Goal: Check status

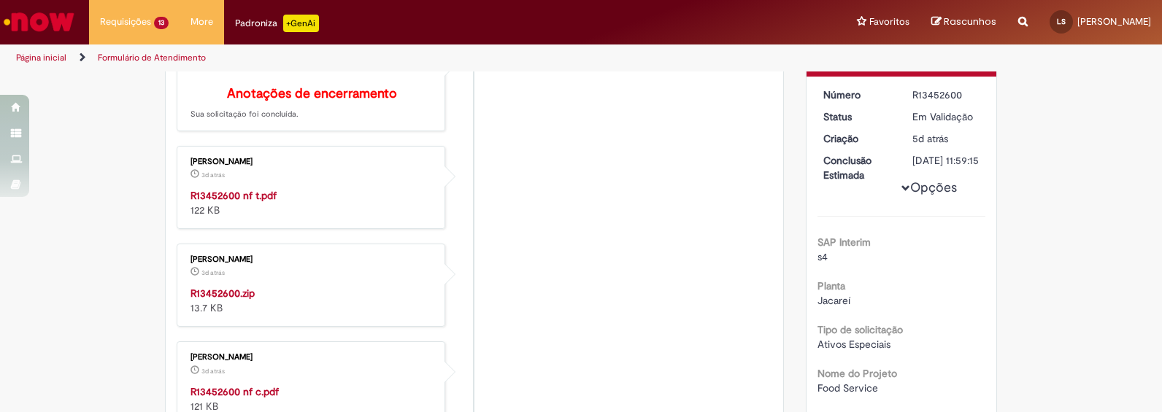
scroll to position [304, 0]
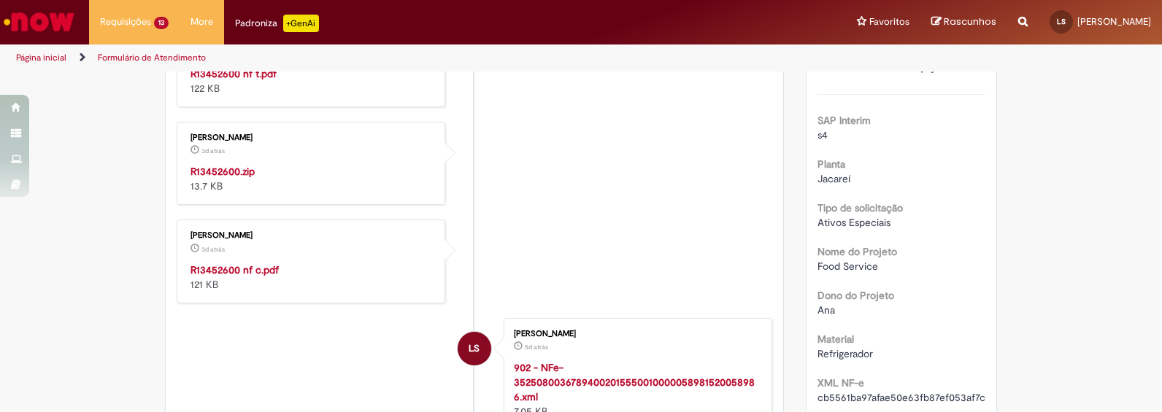
click at [248, 277] on strong "R13452600 nf c.pdf" at bounding box center [234, 269] width 88 height 13
click at [225, 177] on strong "R13452600.zip" at bounding box center [222, 171] width 64 height 13
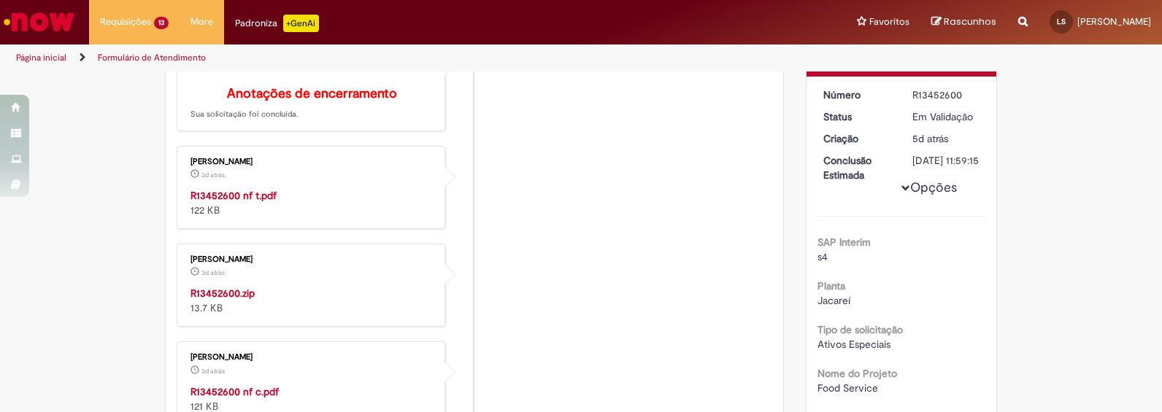
click at [249, 202] on strong "R13452600 nf t.pdf" at bounding box center [233, 195] width 86 height 13
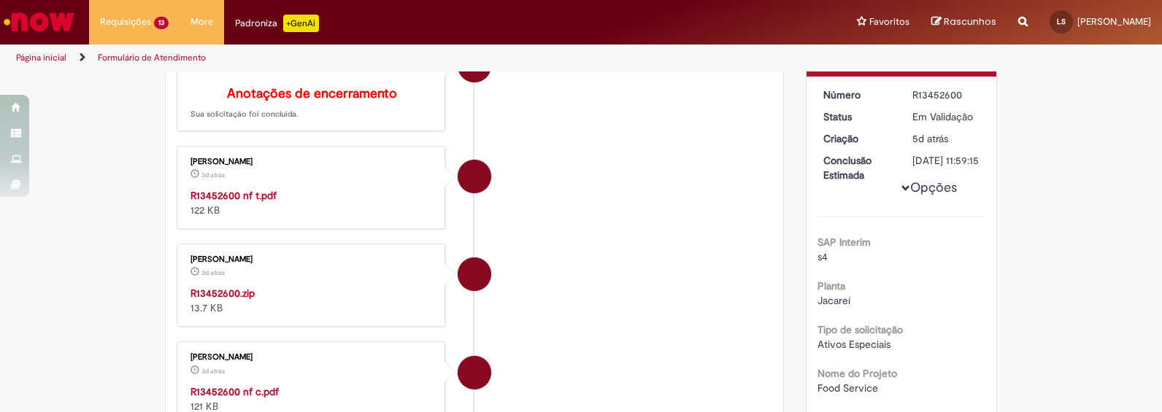
scroll to position [61, 0]
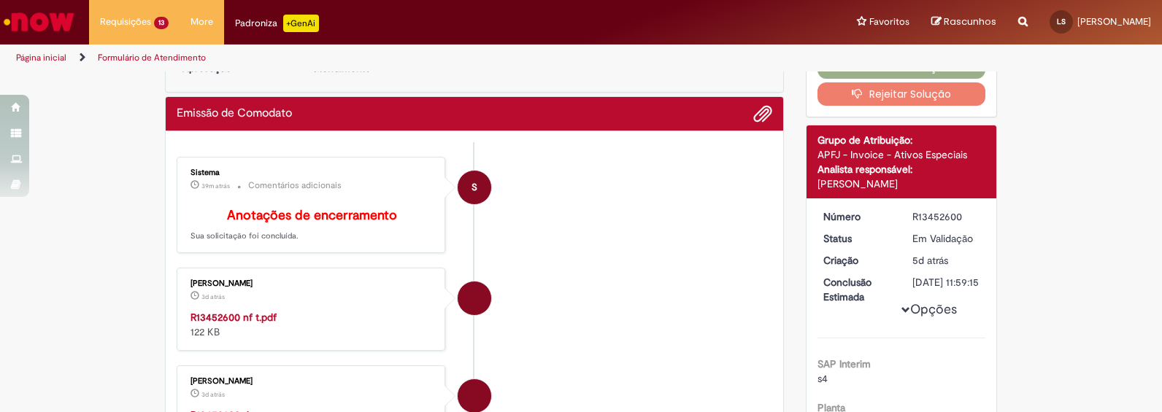
click at [930, 212] on div "R13452600" at bounding box center [946, 216] width 68 height 15
copy div "R13452600"
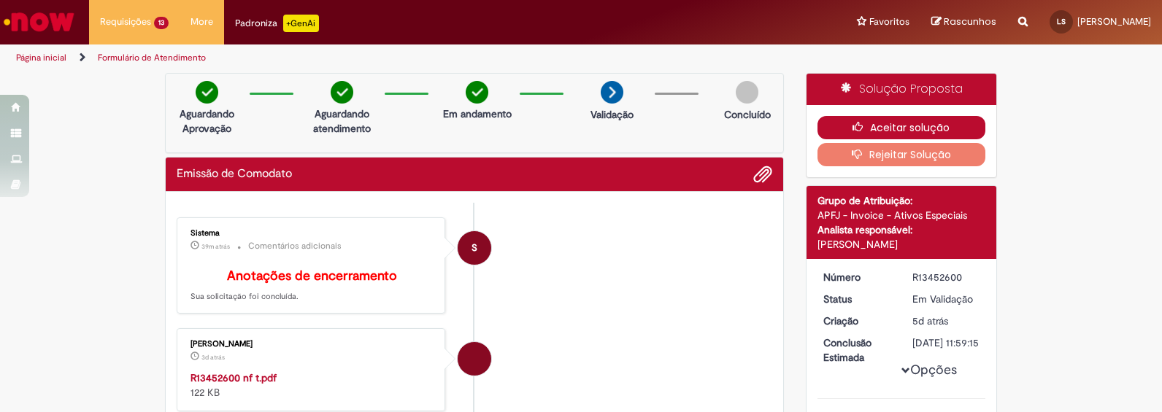
click at [916, 131] on button "Aceitar solução" at bounding box center [901, 127] width 169 height 23
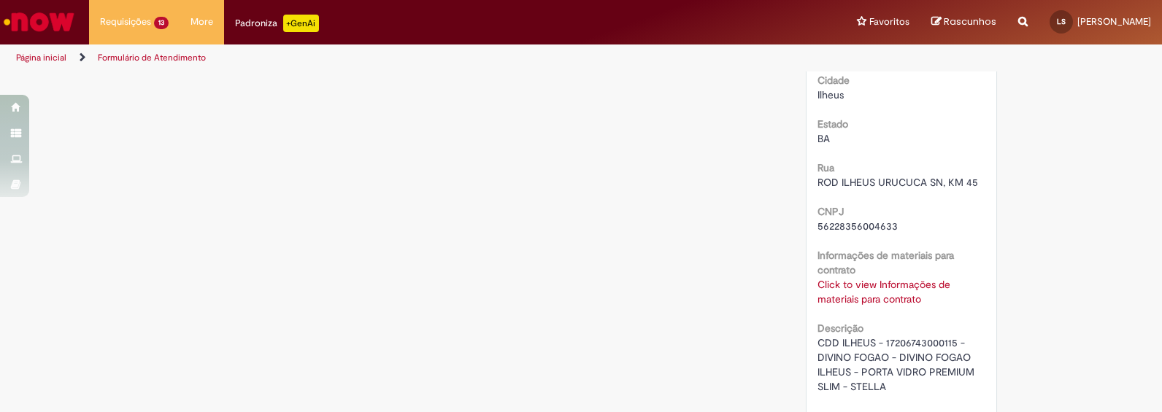
scroll to position [3864, 0]
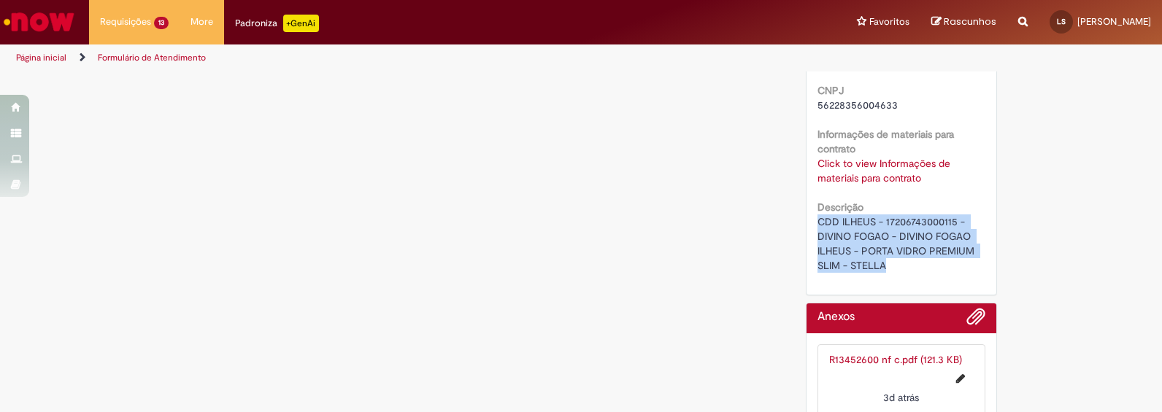
drag, startPoint x: 896, startPoint y: 287, endPoint x: 803, endPoint y: 239, distance: 104.4
copy span "CDD ILHEUS - 17206743000115 - DIVINO FOGAO - DIVINO FOGAO ILHEUS - PORTA VIDRO …"
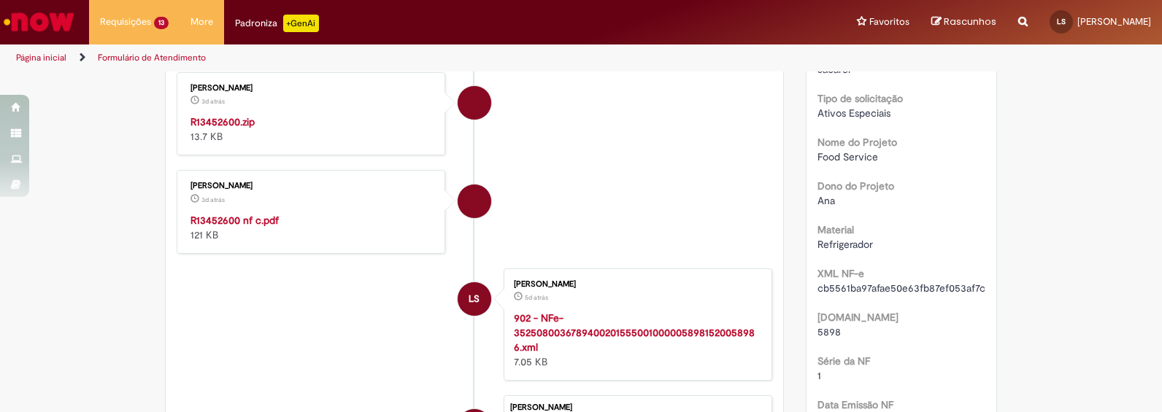
scroll to position [0, 0]
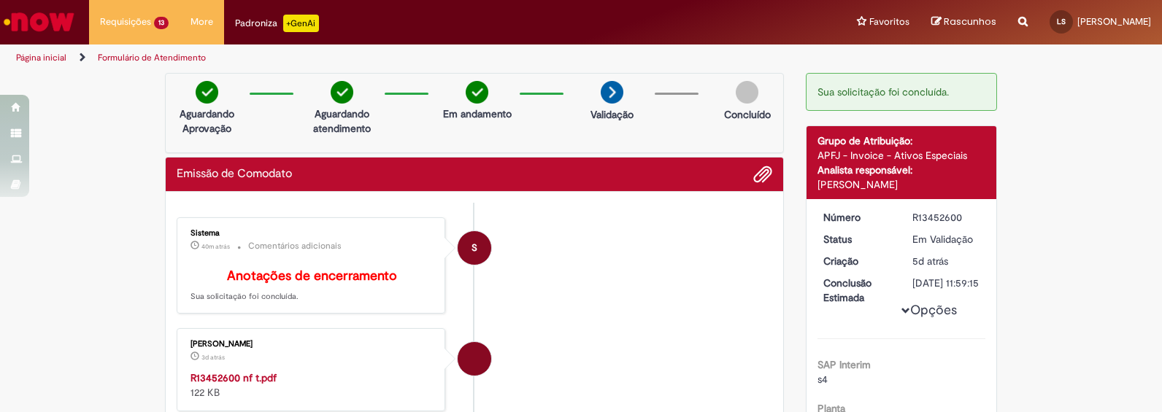
click at [664, 305] on li "S Sistema 40m atrás 40 minutos atrás Comentários adicionais Anotações de encerr…" at bounding box center [474, 265] width 595 height 97
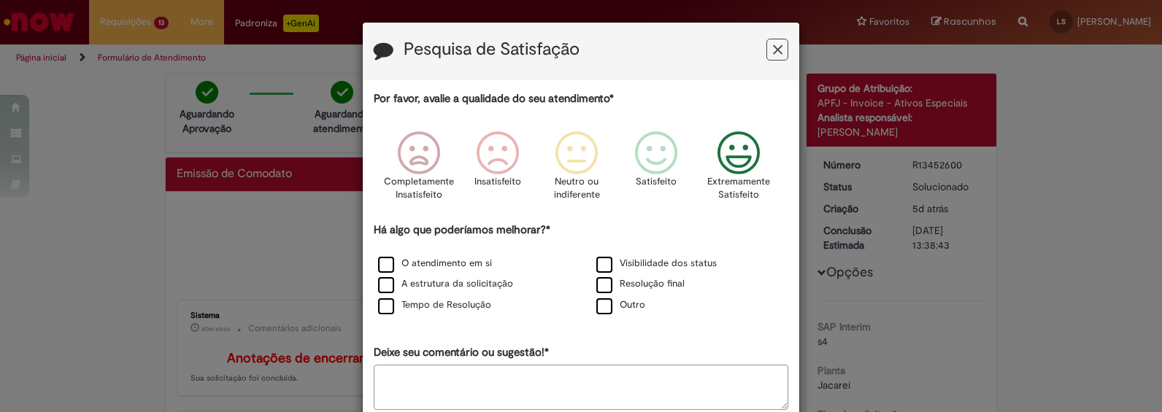
click at [738, 145] on icon "Feedback" at bounding box center [738, 153] width 55 height 44
click at [378, 266] on label "O atendimento em si" at bounding box center [435, 264] width 114 height 14
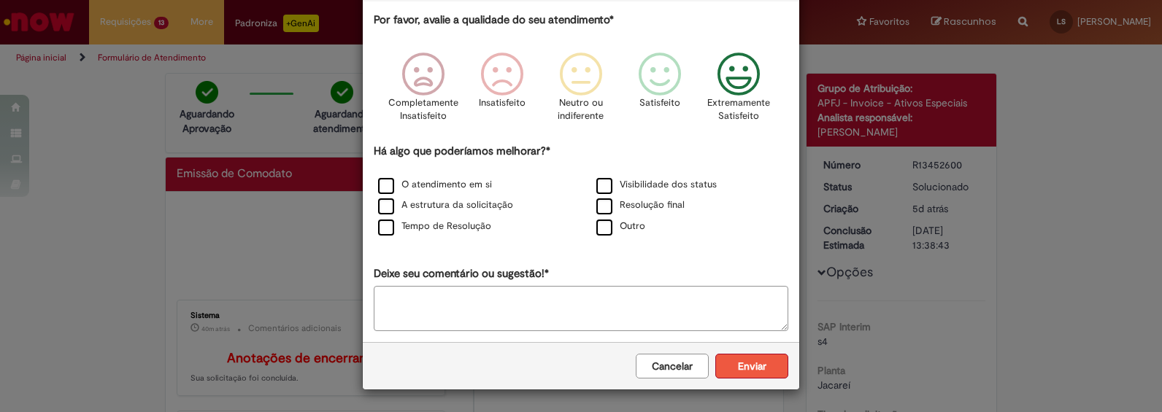
click at [762, 371] on button "Enviar" at bounding box center [751, 366] width 73 height 25
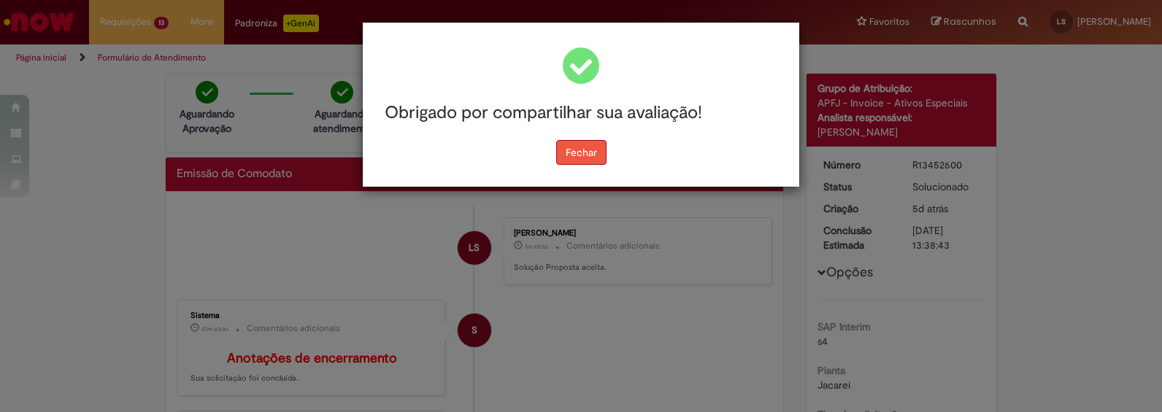
click at [587, 161] on button "Fechar" at bounding box center [581, 152] width 50 height 25
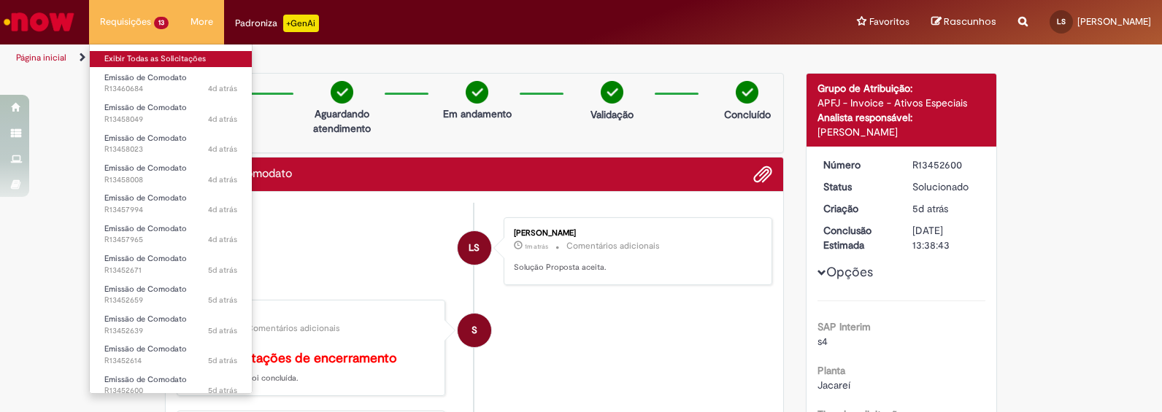
click at [142, 59] on link "Exibir Todas as Solicitações" at bounding box center [171, 59] width 162 height 16
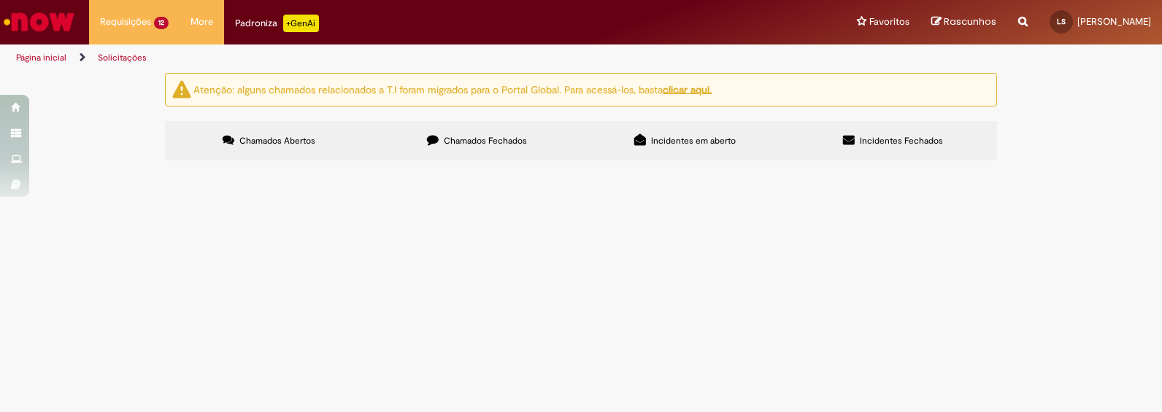
click at [484, 144] on span "Chamados Fechados" at bounding box center [485, 141] width 83 height 12
click at [0, 0] on input "Pesquisar" at bounding box center [0, 0] width 0 height 0
paste input "*********"
type input "*********"
click at [0, 0] on button "Pesquisar" at bounding box center [0, 0] width 0 height 0
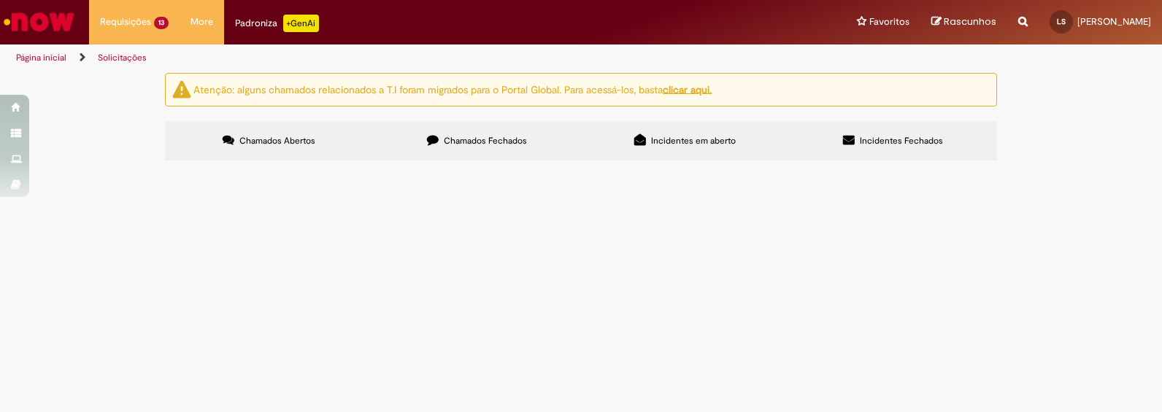
click at [0, 0] on span "Emissão de Comodato" at bounding box center [0, 0] width 0 height 0
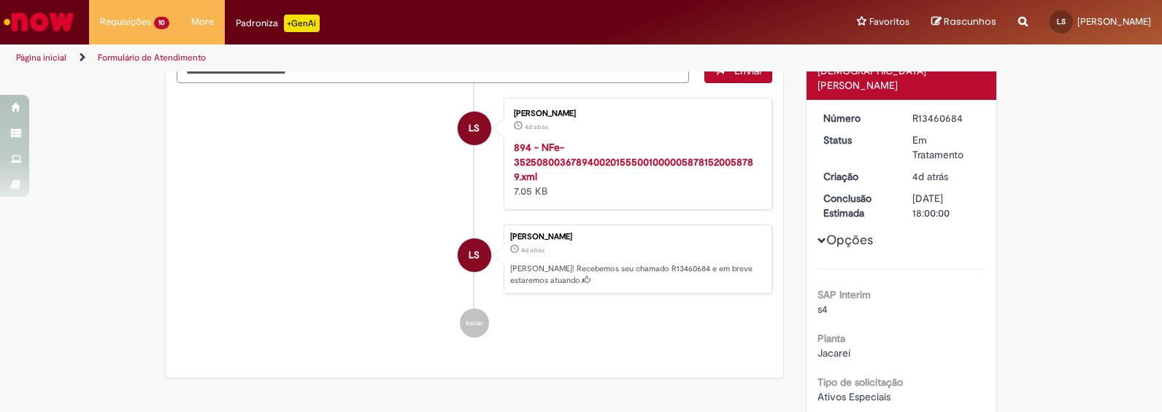
scroll to position [23, 0]
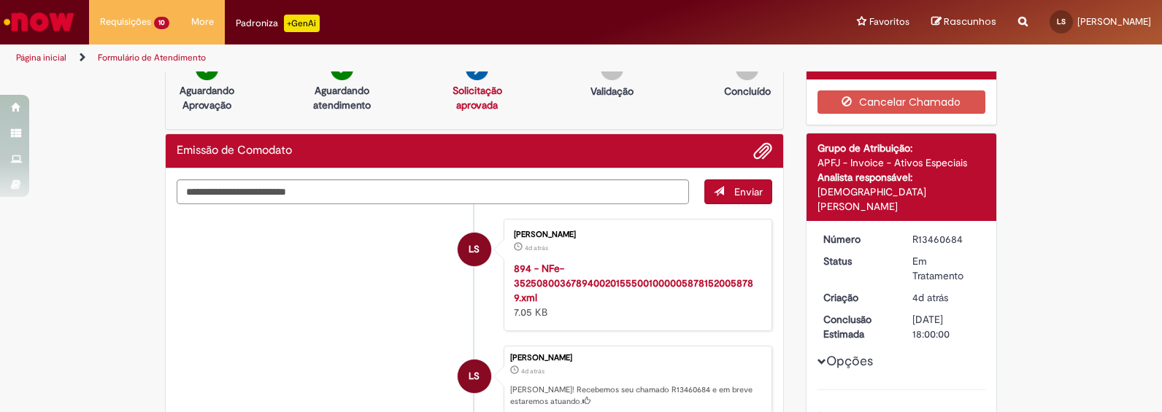
click at [924, 232] on div "R13460684" at bounding box center [946, 239] width 68 height 15
copy div "R13460684"
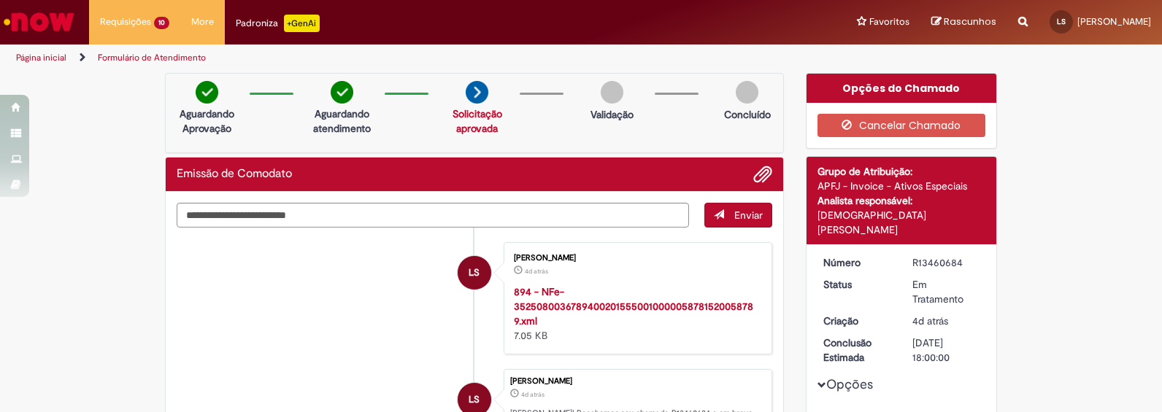
scroll to position [182, 0]
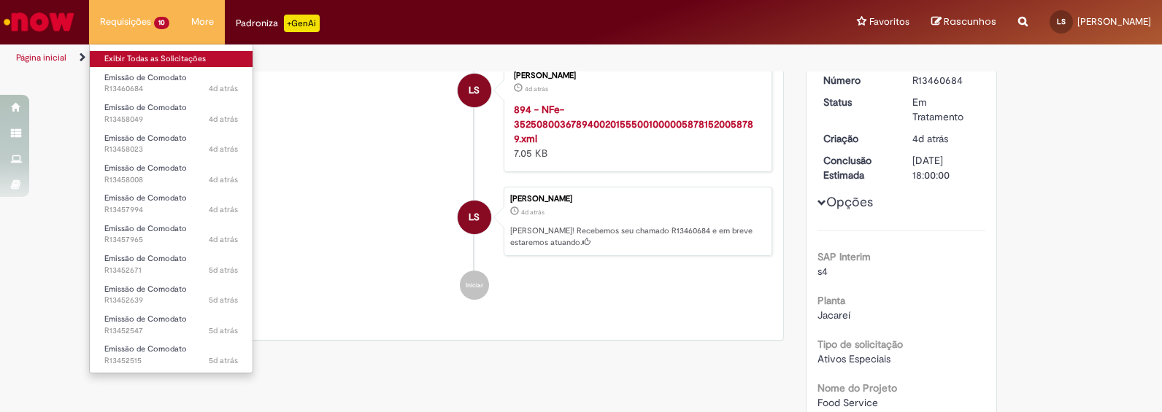
click at [121, 57] on link "Exibir Todas as Solicitações" at bounding box center [171, 59] width 163 height 16
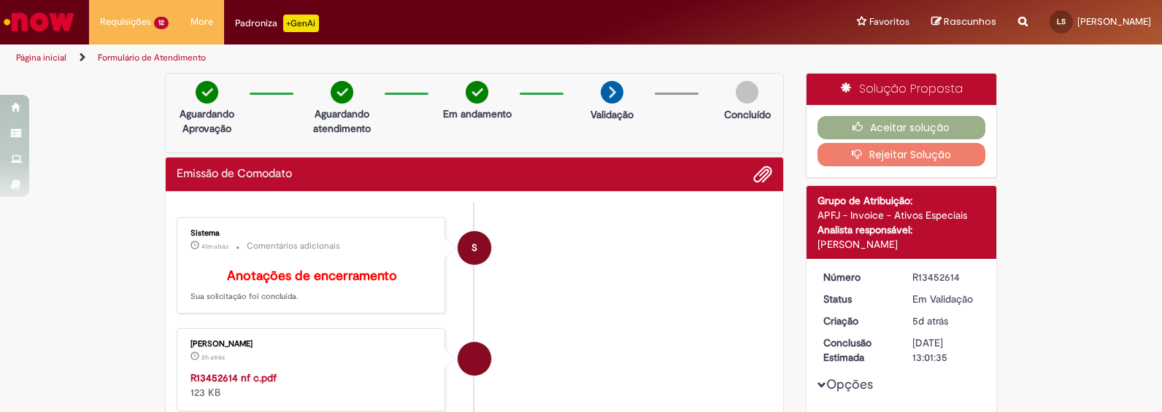
scroll to position [182, 0]
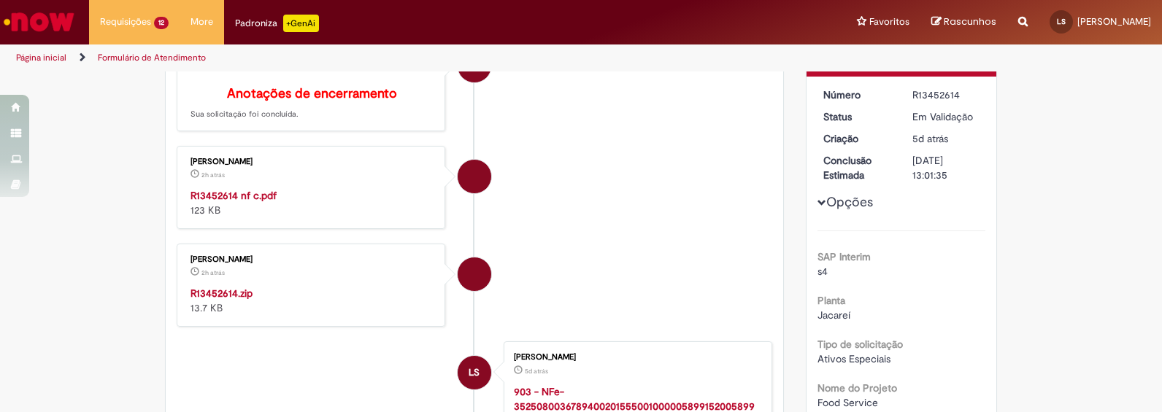
click at [225, 300] on strong "R13452614.zip" at bounding box center [221, 293] width 62 height 13
click at [250, 202] on strong "R13452614 nf c.pdf" at bounding box center [233, 195] width 86 height 13
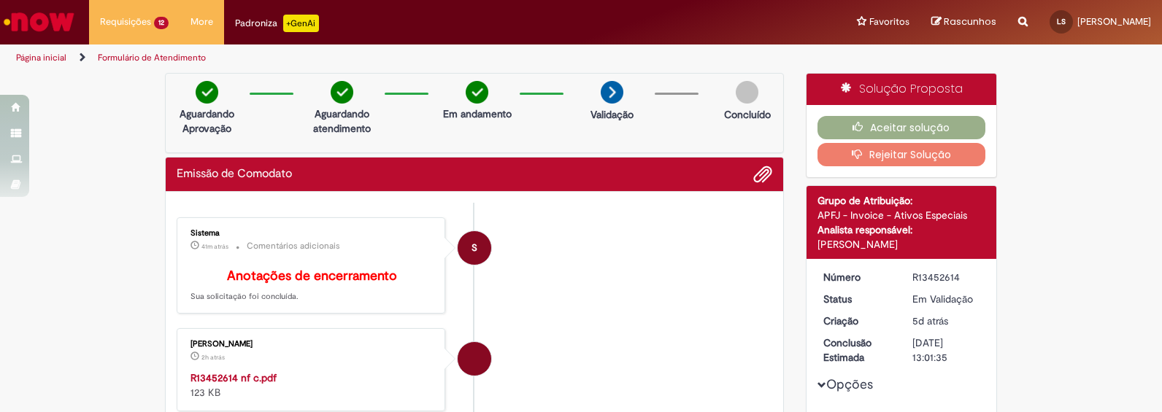
click at [935, 274] on div "R13452614" at bounding box center [946, 277] width 68 height 15
copy div "R13452614"
click at [930, 122] on button "Aceitar solução" at bounding box center [901, 127] width 169 height 23
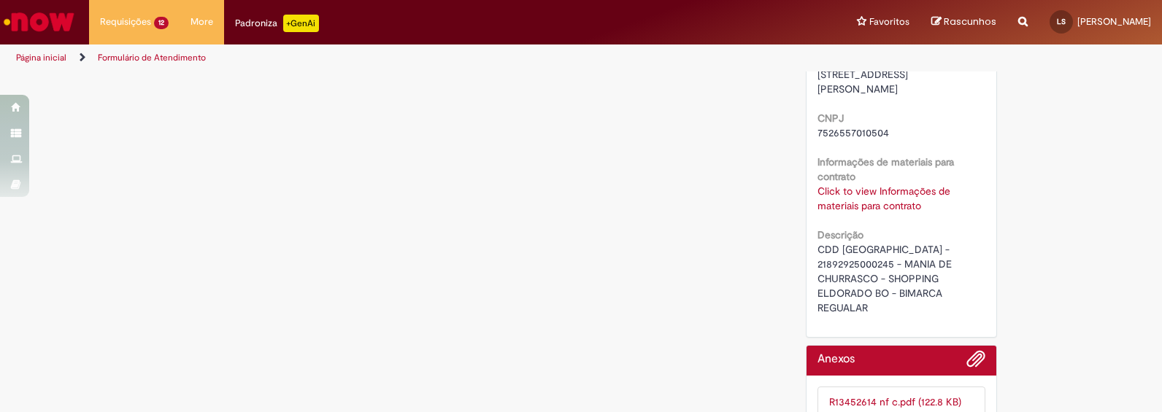
scroll to position [3740, 0]
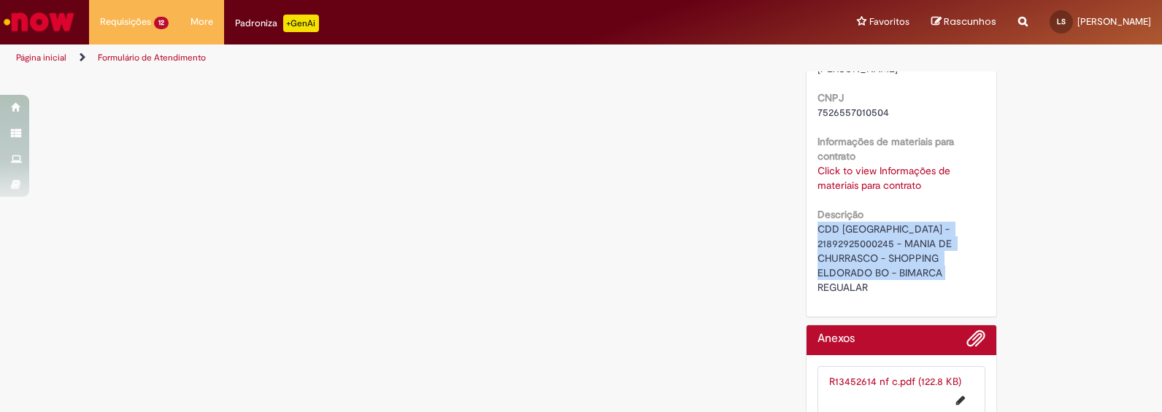
drag, startPoint x: 920, startPoint y: 267, endPoint x: 789, endPoint y: 213, distance: 141.3
copy span "CDD SAO PAULO - 21892925000245 - MANIA DE CHURRASCO - SHOPPING ELDORADO BO - BI…"
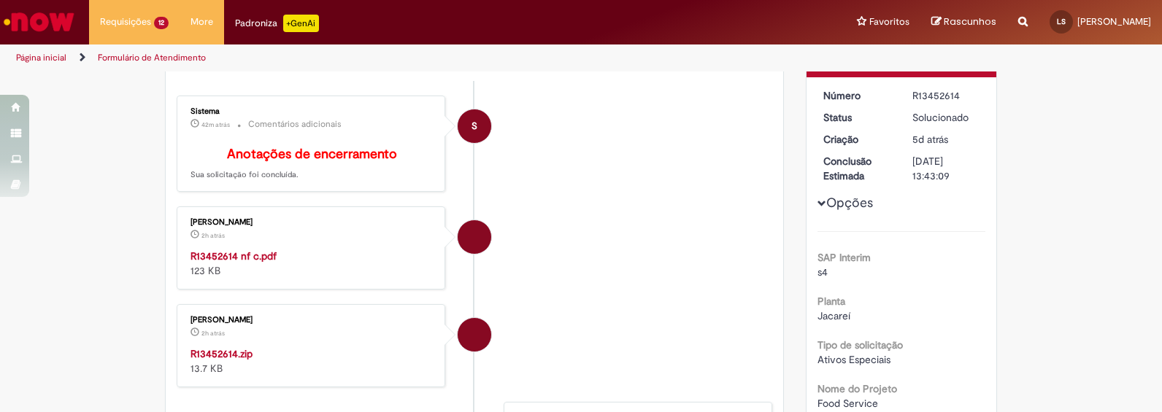
scroll to position [0, 0]
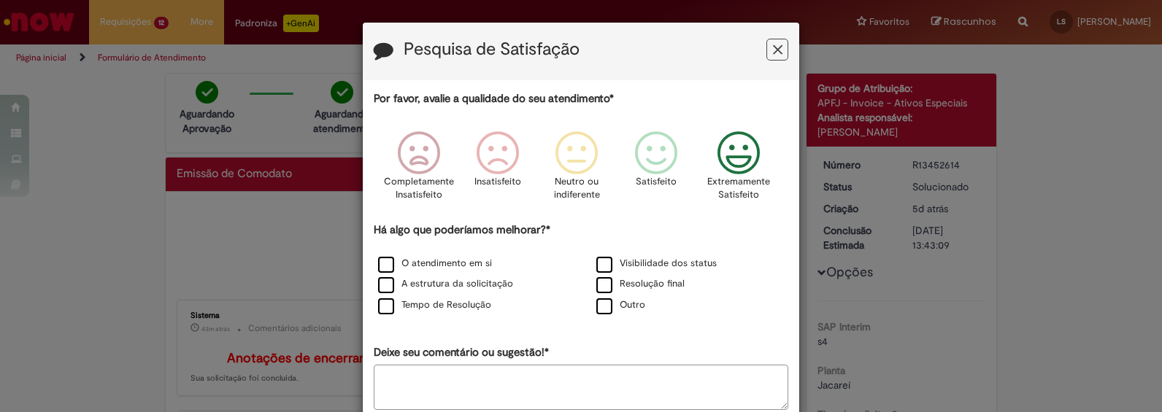
click at [741, 160] on icon "Feedback" at bounding box center [738, 153] width 55 height 44
click at [380, 266] on label "O atendimento em si" at bounding box center [435, 264] width 114 height 14
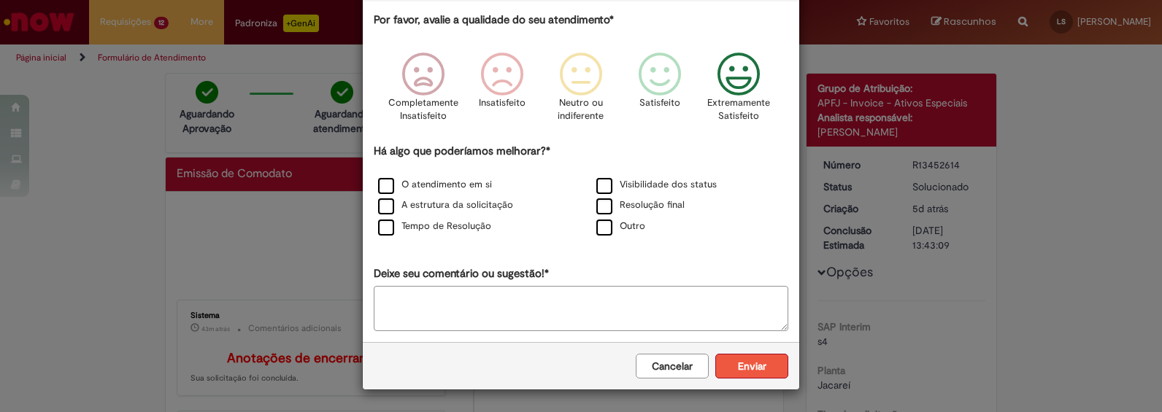
click at [760, 368] on button "Enviar" at bounding box center [751, 366] width 73 height 25
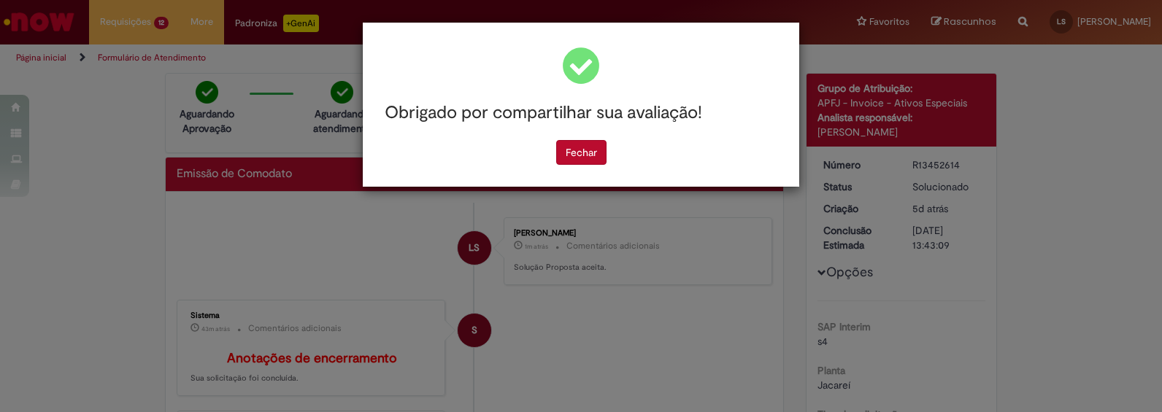
scroll to position [0, 0]
click at [593, 155] on button "Fechar" at bounding box center [581, 152] width 50 height 25
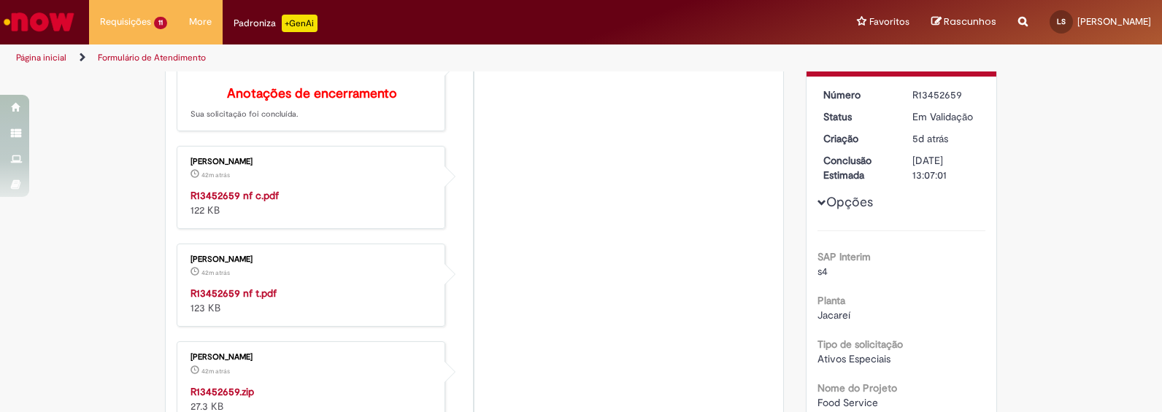
scroll to position [243, 0]
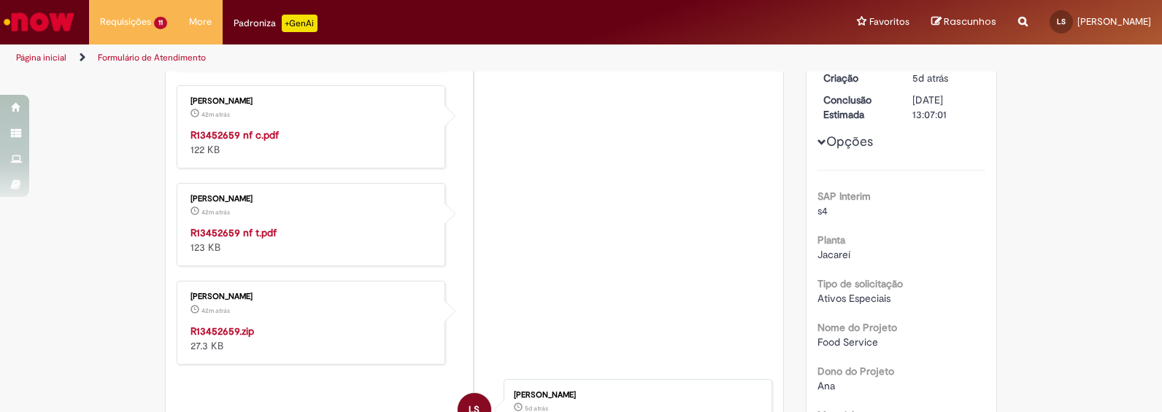
click at [228, 338] on strong "R13452659.zip" at bounding box center [221, 331] width 63 height 13
click at [241, 239] on strong "R13452659 nf t.pdf" at bounding box center [233, 232] width 86 height 13
click at [245, 142] on strong "R13452659 nf c.pdf" at bounding box center [234, 134] width 88 height 13
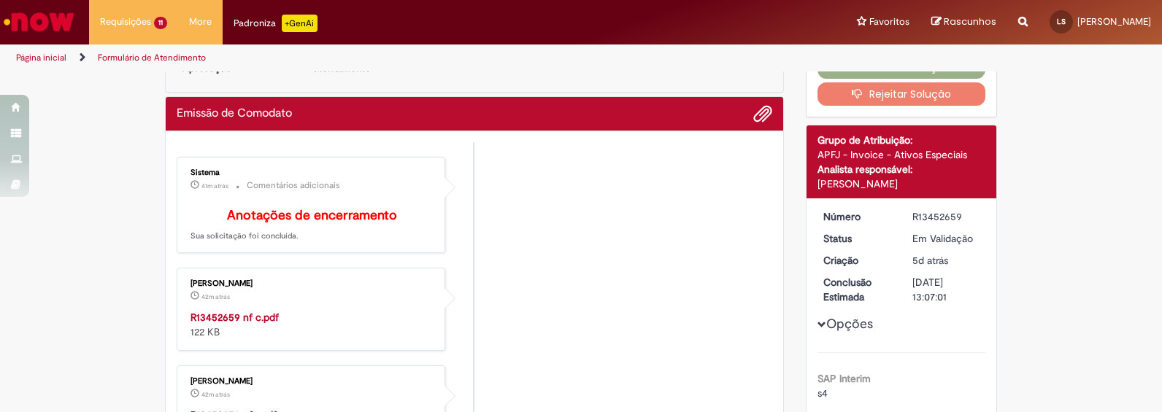
scroll to position [0, 0]
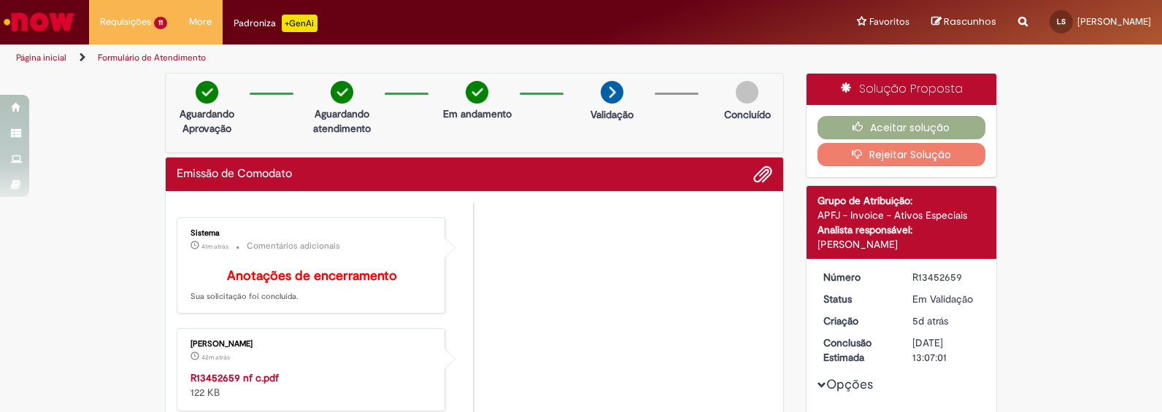
click at [927, 275] on div "R13452659" at bounding box center [946, 277] width 68 height 15
copy div "R13452659"
click at [918, 123] on button "Aceitar solução" at bounding box center [901, 127] width 169 height 23
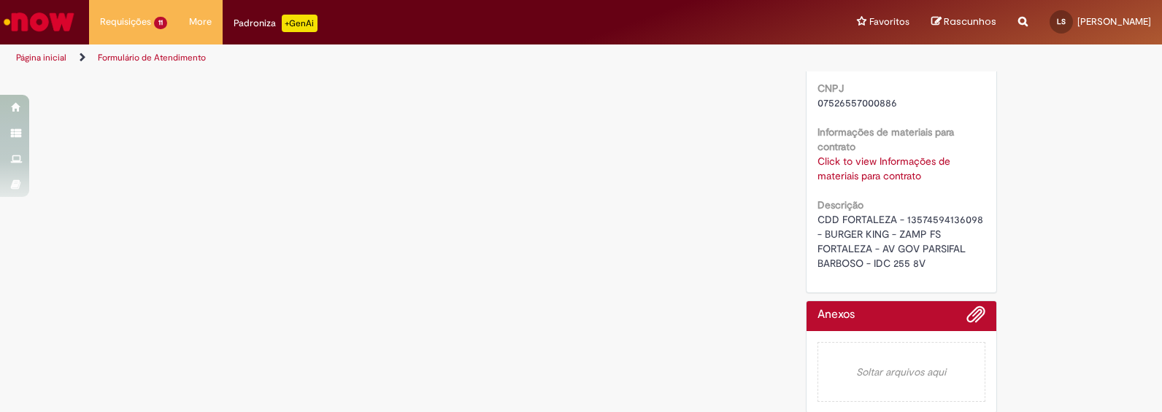
scroll to position [3541, 0]
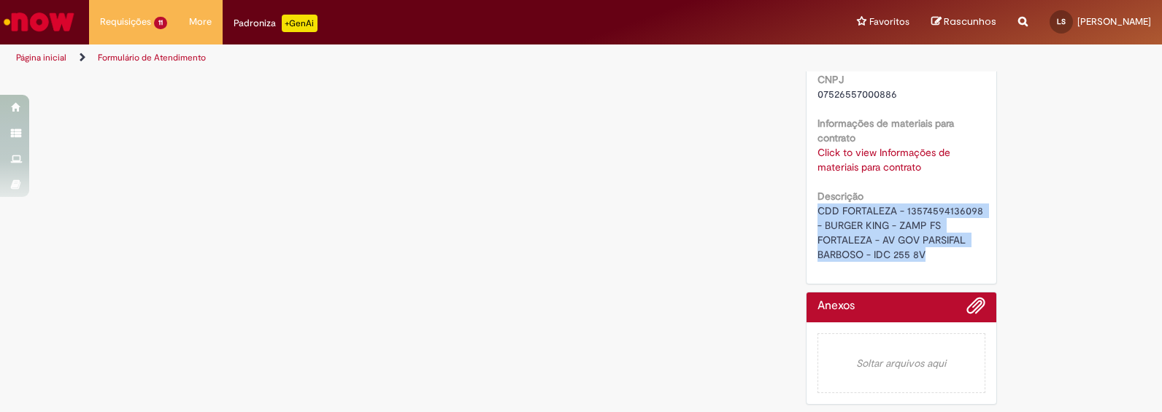
drag, startPoint x: 935, startPoint y: 262, endPoint x: 800, endPoint y: 210, distance: 145.3
copy span "CDD FORTALEZA - 13574594136098 - BURGER KING - ZAMP FS FORTALEZA - AV GOV PARSI…"
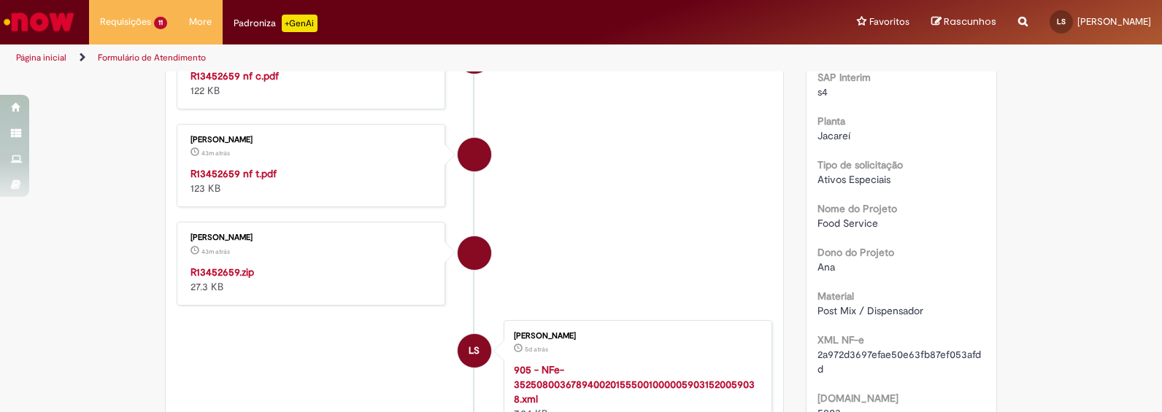
scroll to position [0, 0]
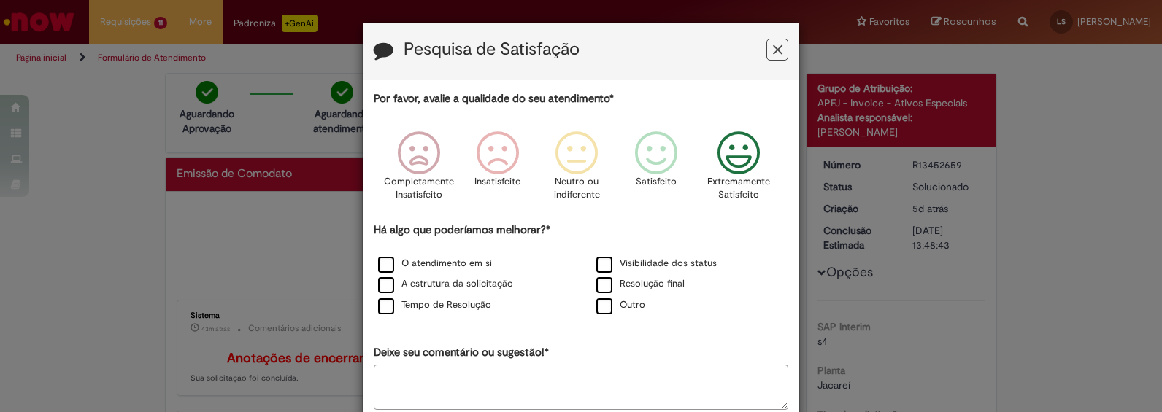
click at [745, 164] on icon "Feedback" at bounding box center [738, 153] width 55 height 44
click at [378, 266] on label "O atendimento em si" at bounding box center [435, 264] width 114 height 14
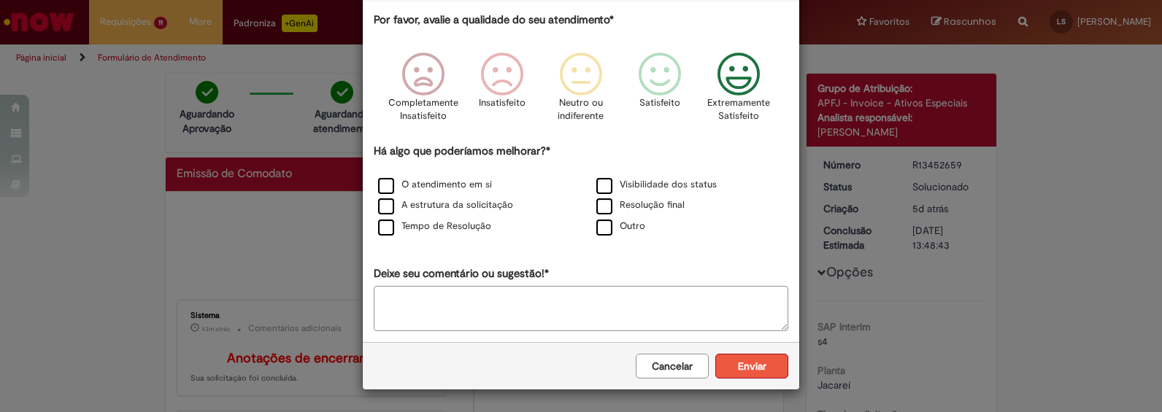
click at [733, 368] on button "Enviar" at bounding box center [751, 366] width 73 height 25
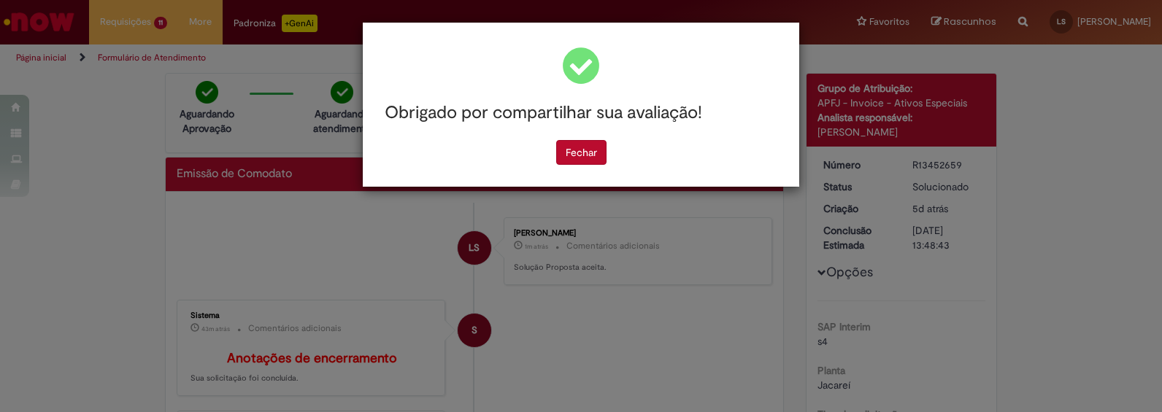
click at [555, 154] on div "Fechar" at bounding box center [581, 152] width 414 height 25
click at [587, 160] on button "Fechar" at bounding box center [581, 152] width 50 height 25
